Goal: Transaction & Acquisition: Purchase product/service

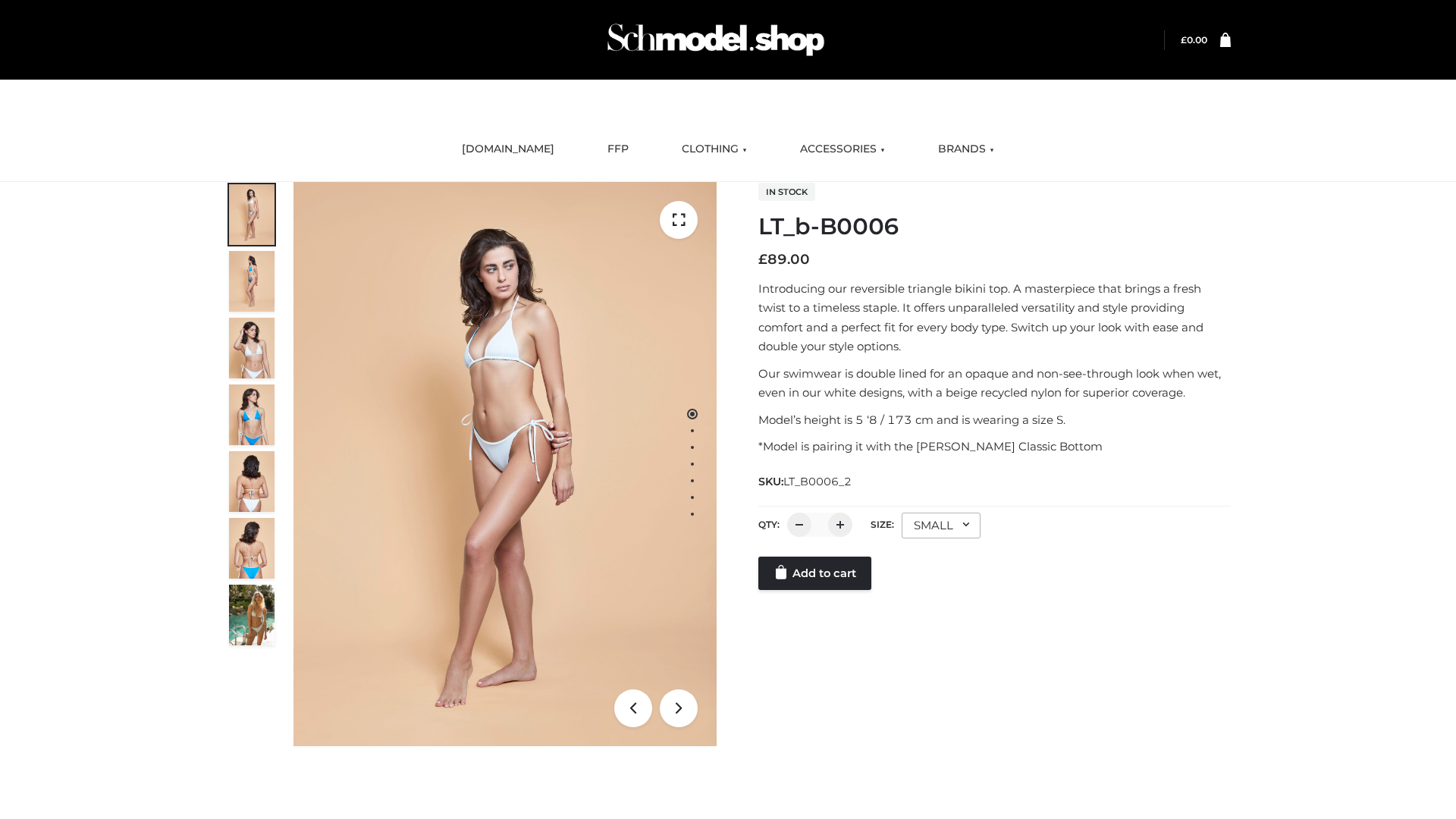
click at [816, 590] on link "Add to cart" at bounding box center [815, 574] width 113 height 34
